Goal: Navigation & Orientation: Find specific page/section

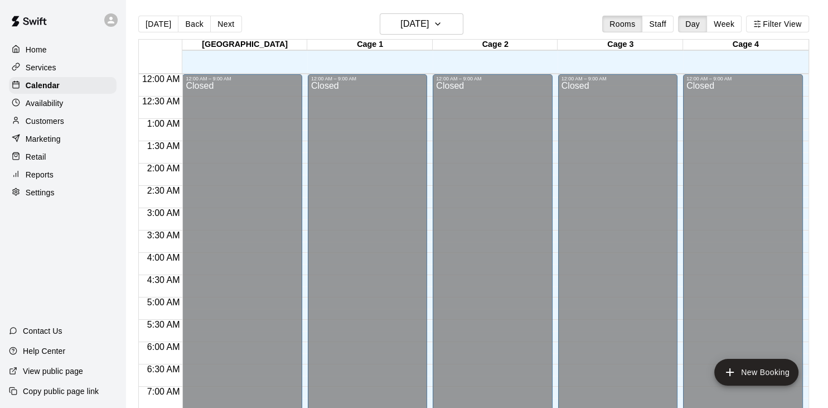
scroll to position [687, 0]
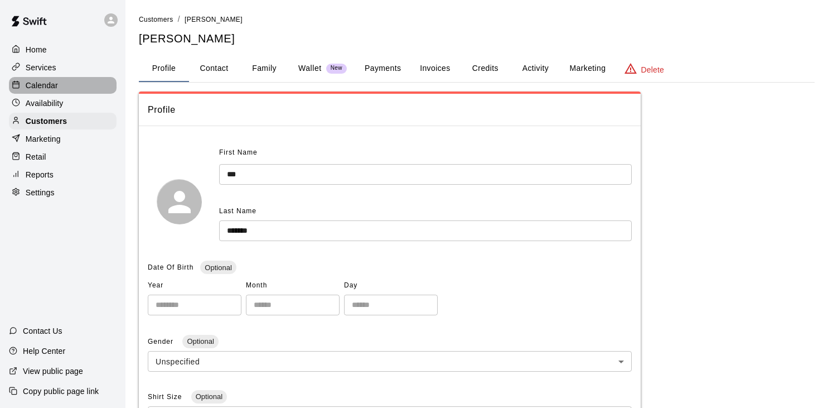
click at [33, 91] on p "Calendar" at bounding box center [42, 85] width 32 height 11
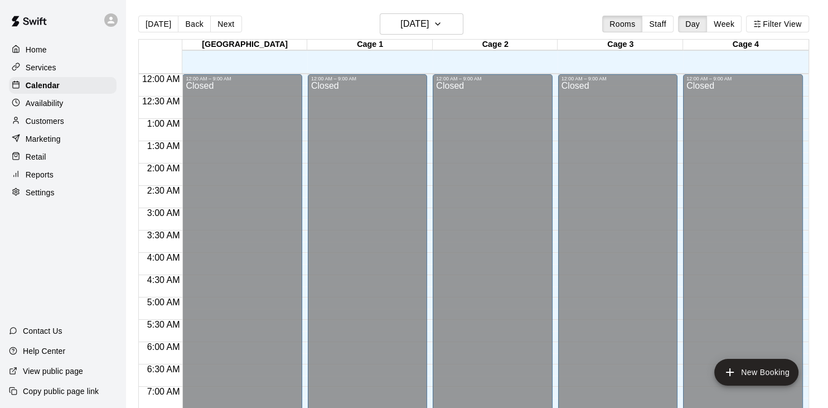
scroll to position [690, 0]
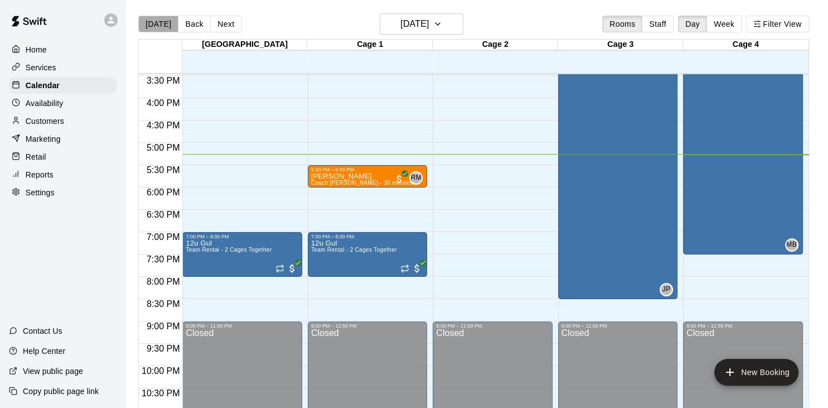
click at [168, 29] on button "[DATE]" at bounding box center [158, 24] width 40 height 17
click at [188, 21] on button "Back" at bounding box center [194, 24] width 33 height 17
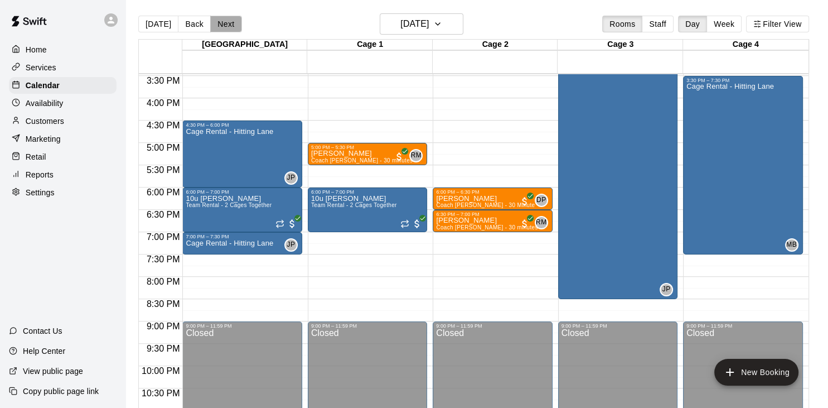
click at [226, 26] on button "Next" at bounding box center [225, 24] width 31 height 17
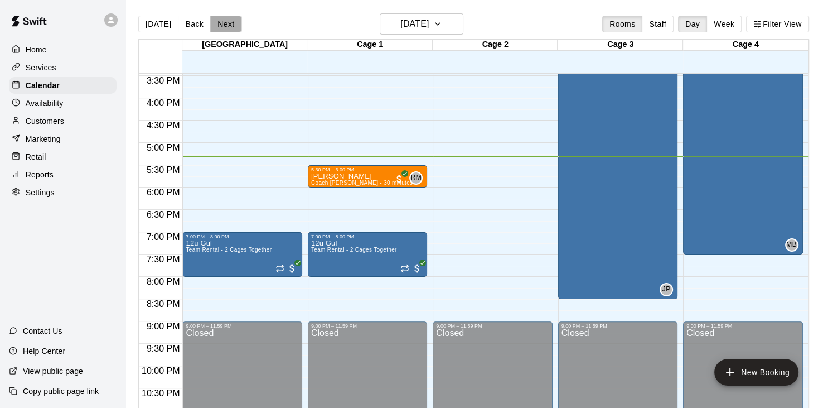
click at [226, 26] on button "Next" at bounding box center [225, 24] width 31 height 17
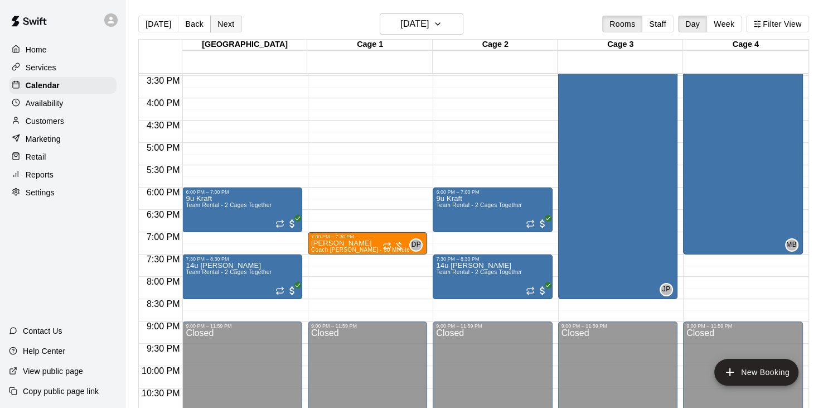
click at [226, 26] on button "Next" at bounding box center [225, 24] width 31 height 17
